Goal: Task Accomplishment & Management: Use online tool/utility

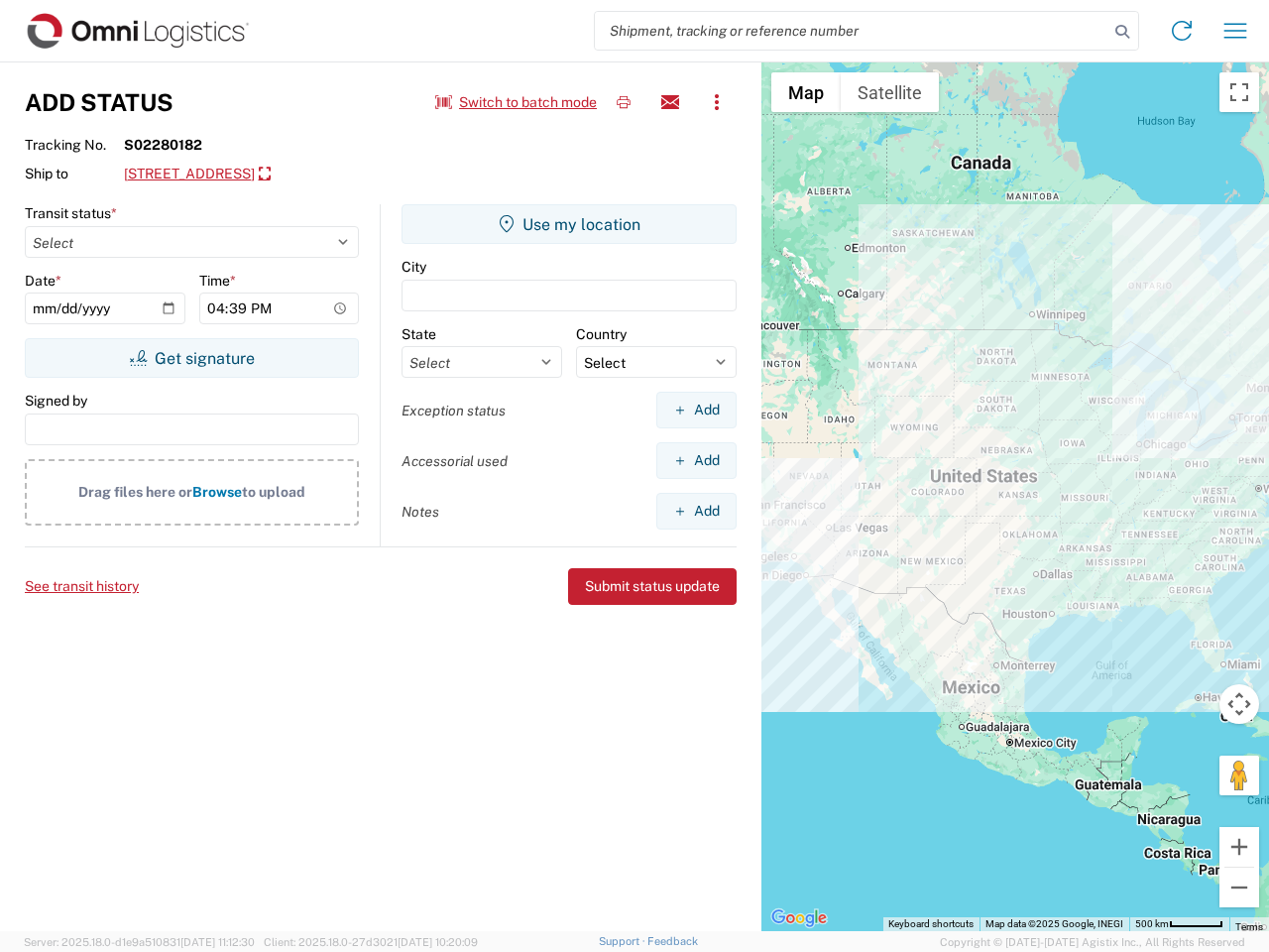
click at [851, 31] on input "search" at bounding box center [851, 31] width 514 height 38
click at [1122, 32] on icon at bounding box center [1122, 32] width 28 height 28
click at [1182, 31] on icon at bounding box center [1182, 31] width 32 height 32
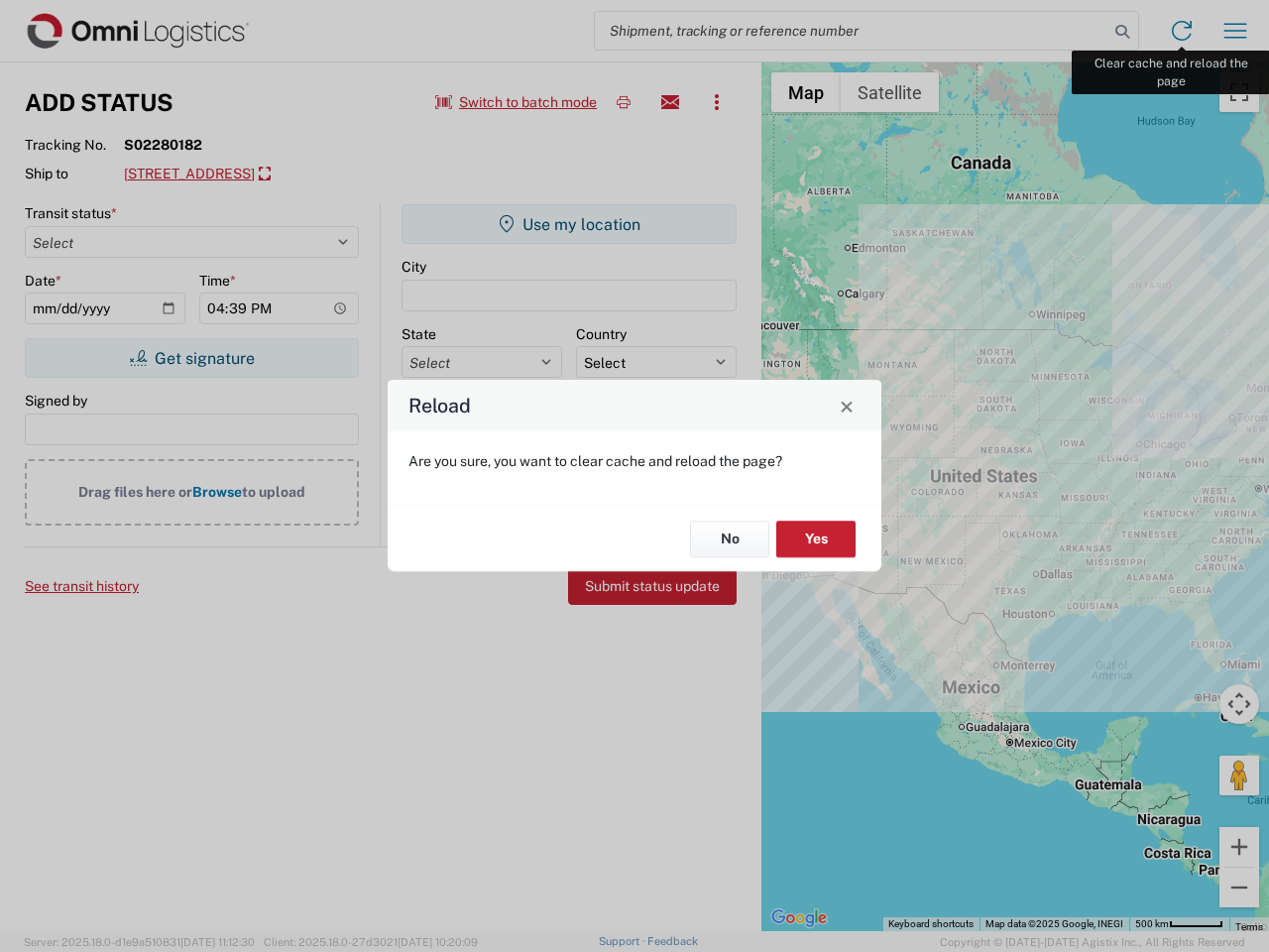
click at [1235, 31] on div "Reload Are you sure, you want to clear cache and reload the page? No Yes" at bounding box center [634, 476] width 1269 height 952
click at [517, 102] on div "Reload Are you sure, you want to clear cache and reload the page? No Yes" at bounding box center [634, 476] width 1269 height 952
click at [624, 102] on div "Reload Are you sure, you want to clear cache and reload the page? No Yes" at bounding box center [634, 476] width 1269 height 952
click at [670, 102] on div "Reload Are you sure, you want to clear cache and reload the page? No Yes" at bounding box center [634, 476] width 1269 height 952
click at [716, 102] on div "Reload Are you sure, you want to clear cache and reload the page? No Yes" at bounding box center [634, 476] width 1269 height 952
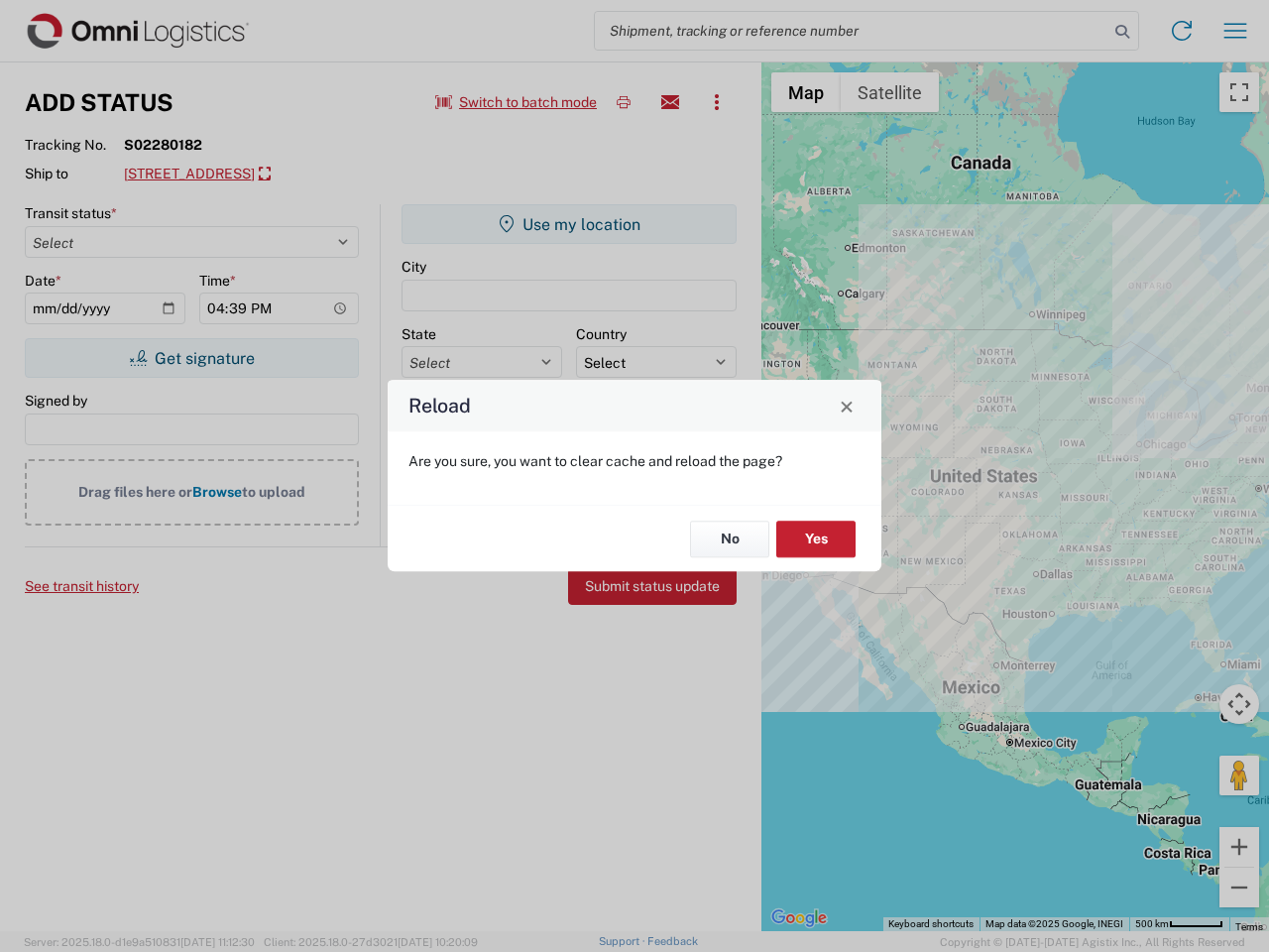
click at [321, 175] on div "Reload Are you sure, you want to clear cache and reload the page? No Yes" at bounding box center [634, 476] width 1269 height 952
click at [191, 358] on div "Reload Are you sure, you want to clear cache and reload the page? No Yes" at bounding box center [634, 476] width 1269 height 952
